Goal: Task Accomplishment & Management: Use online tool/utility

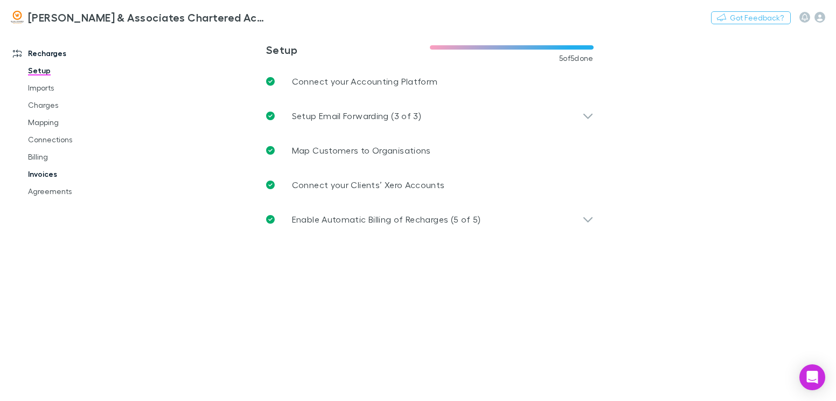
click at [48, 175] on link "Invoices" at bounding box center [79, 173] width 124 height 17
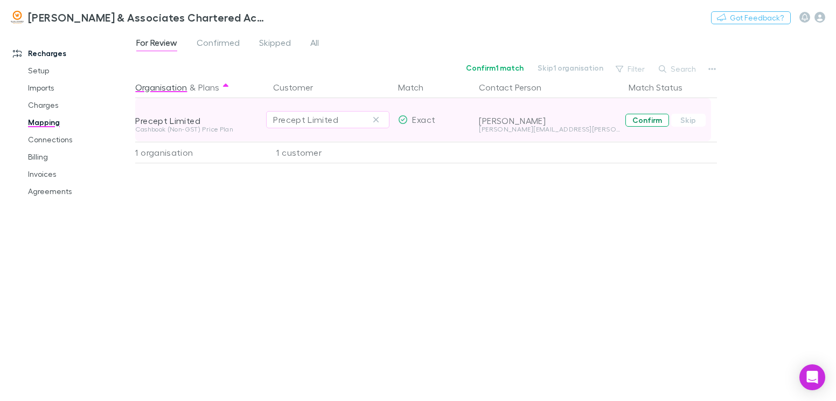
click at [651, 122] on button "Confirm" at bounding box center [647, 120] width 44 height 13
drag, startPoint x: 50, startPoint y: 191, endPoint x: 94, endPoint y: 201, distance: 45.5
click at [50, 191] on link "Agreements" at bounding box center [79, 191] width 124 height 17
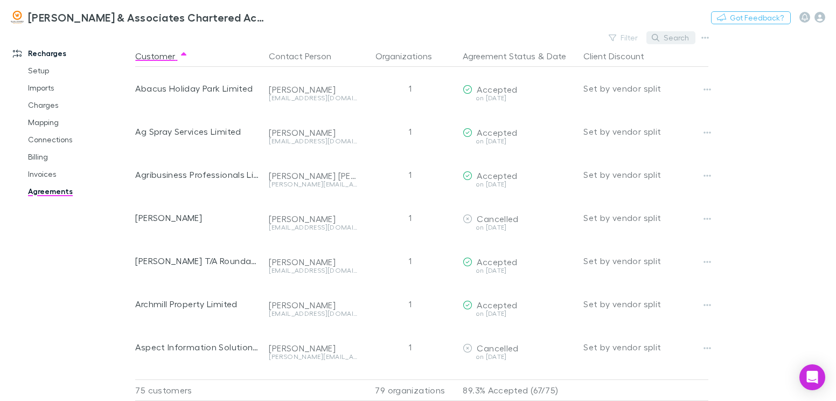
click at [675, 36] on button "Search" at bounding box center [670, 37] width 49 height 13
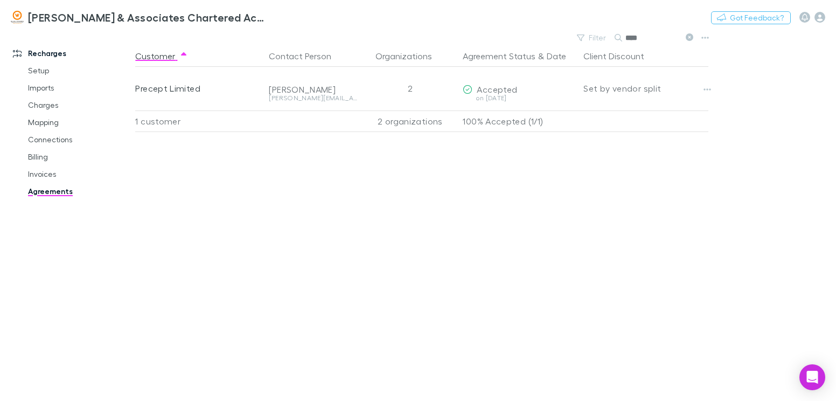
type input "****"
click at [277, 174] on div "Customer Contact Person Organizations Agreement Status & Date Client Discount P…" at bounding box center [431, 222] width 592 height 355
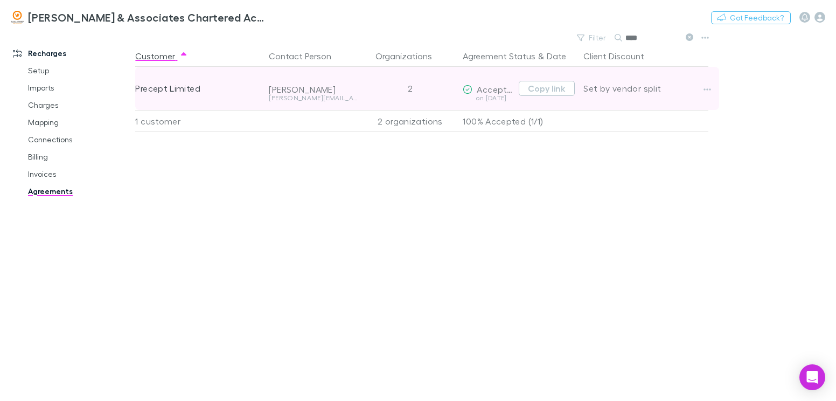
click at [413, 88] on div "2" at bounding box center [409, 88] width 97 height 43
